Goal: Transaction & Acquisition: Purchase product/service

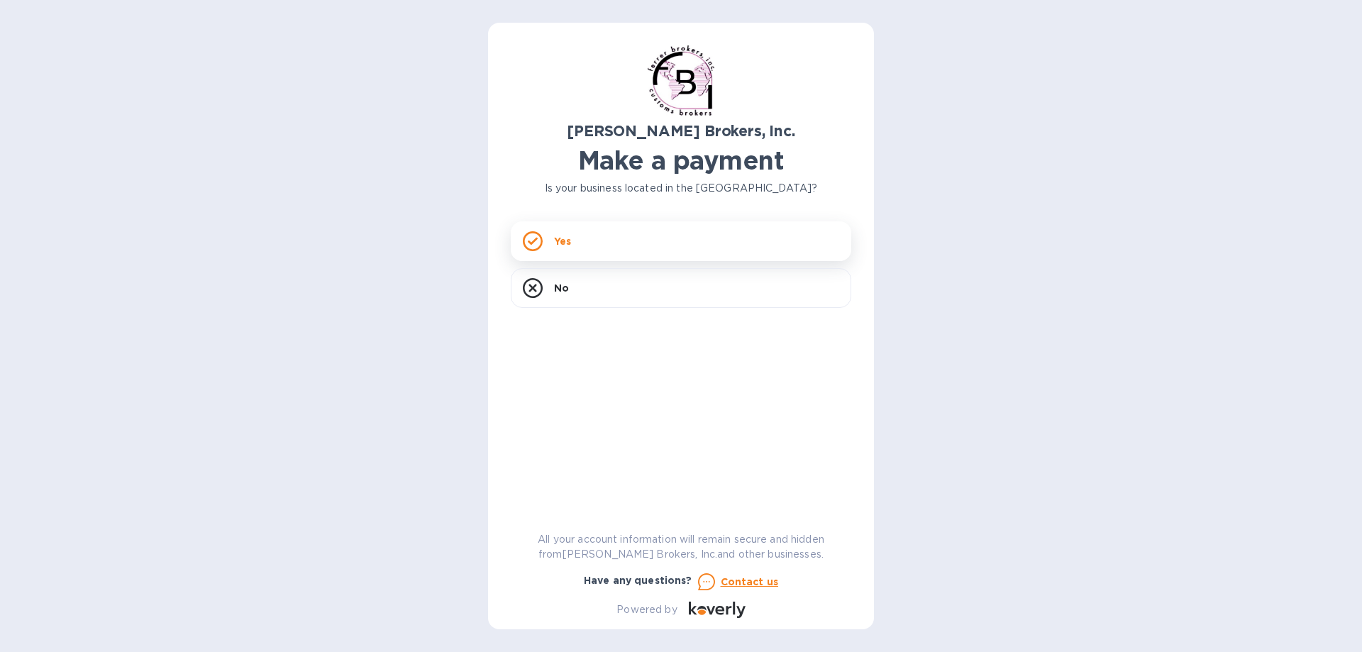
click at [576, 245] on div "Yes" at bounding box center [681, 241] width 341 height 40
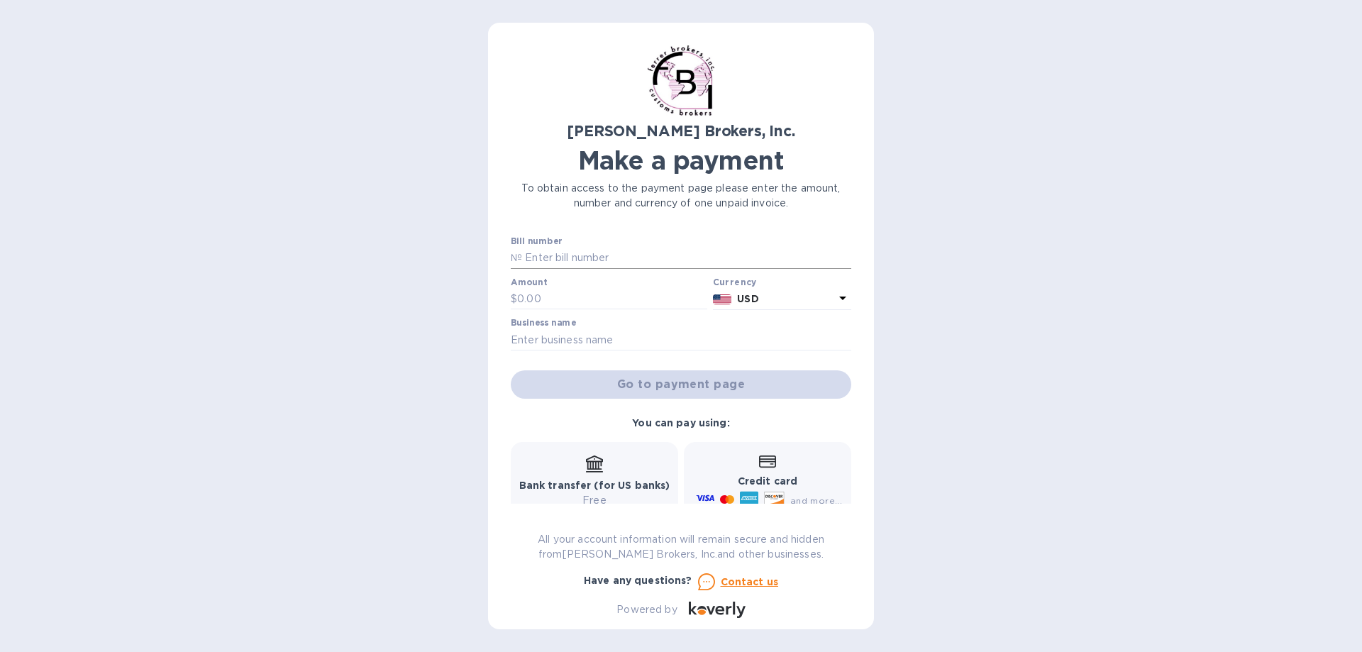
click at [556, 257] on input "text" at bounding box center [686, 258] width 329 height 21
type input "297617"
click at [565, 301] on input "text" at bounding box center [612, 299] width 190 height 21
type input "300.00"
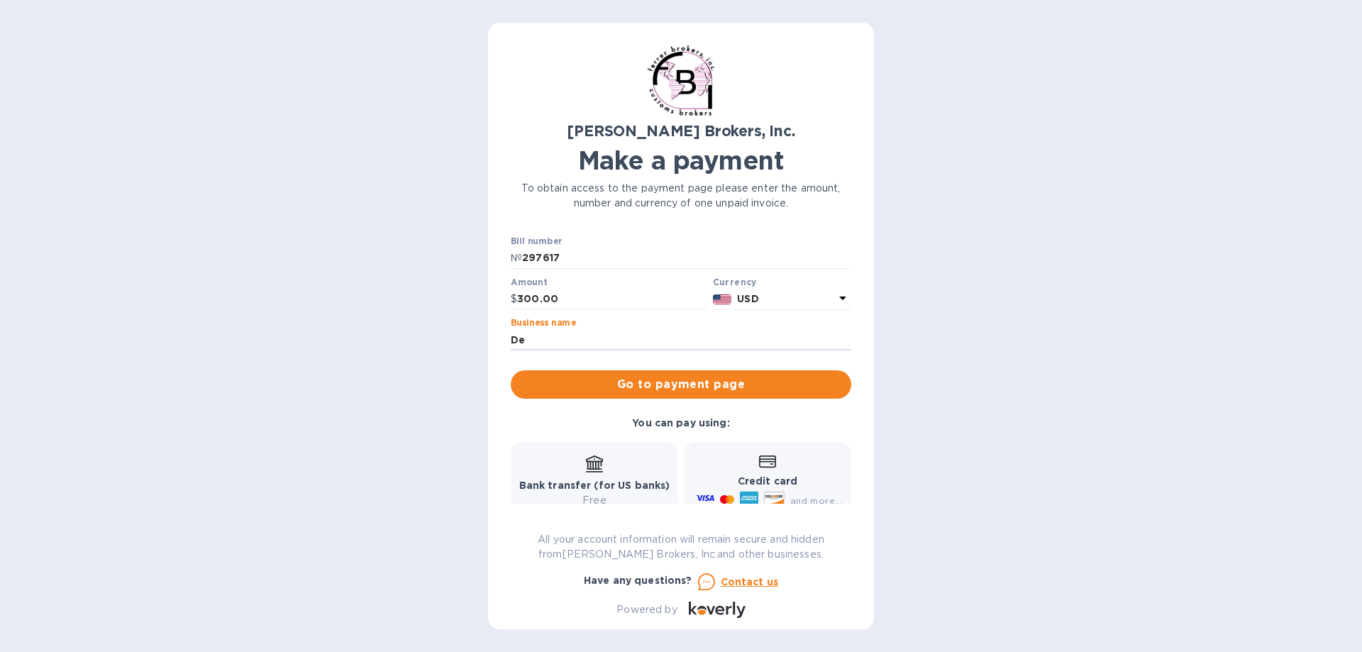
type input "Demejico, Inc."
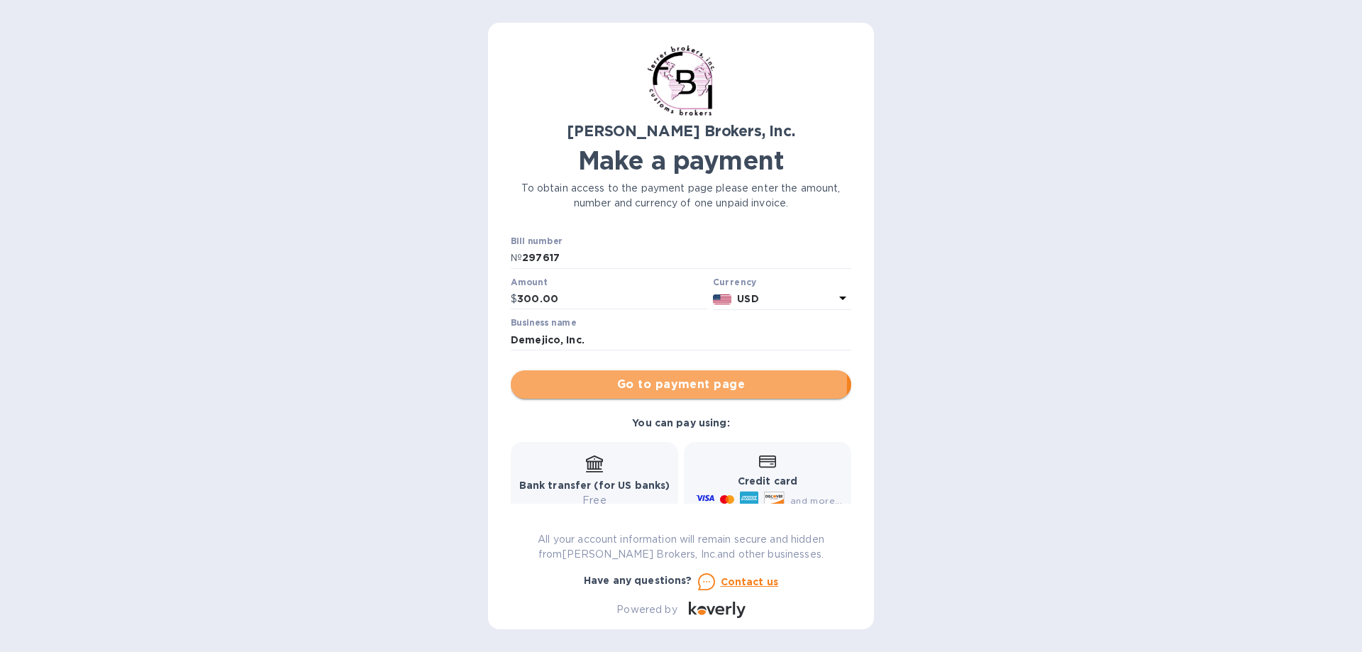
click at [651, 382] on span "Go to payment page" at bounding box center [681, 384] width 318 height 17
